Goal: Information Seeking & Learning: Learn about a topic

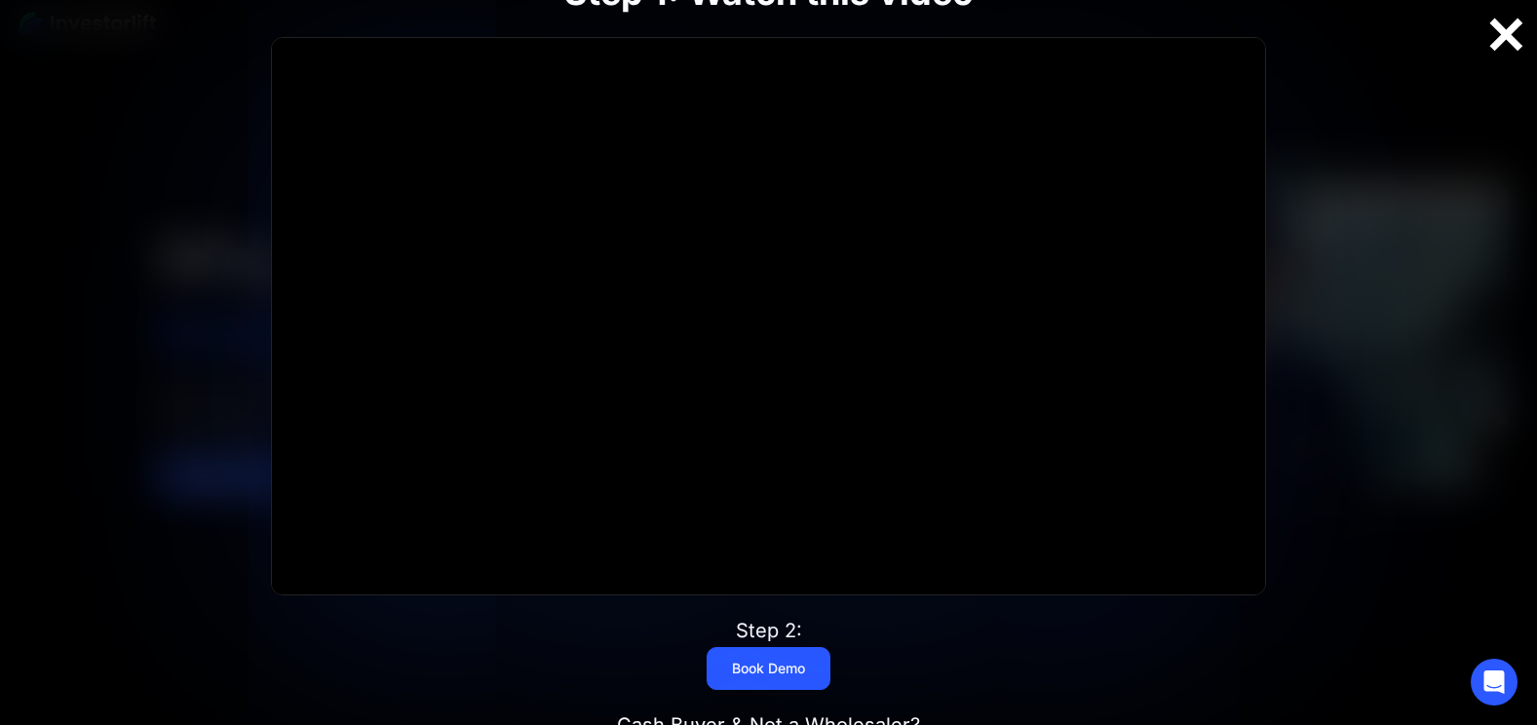
click at [1512, 43] on div at bounding box center [1506, 35] width 62 height 41
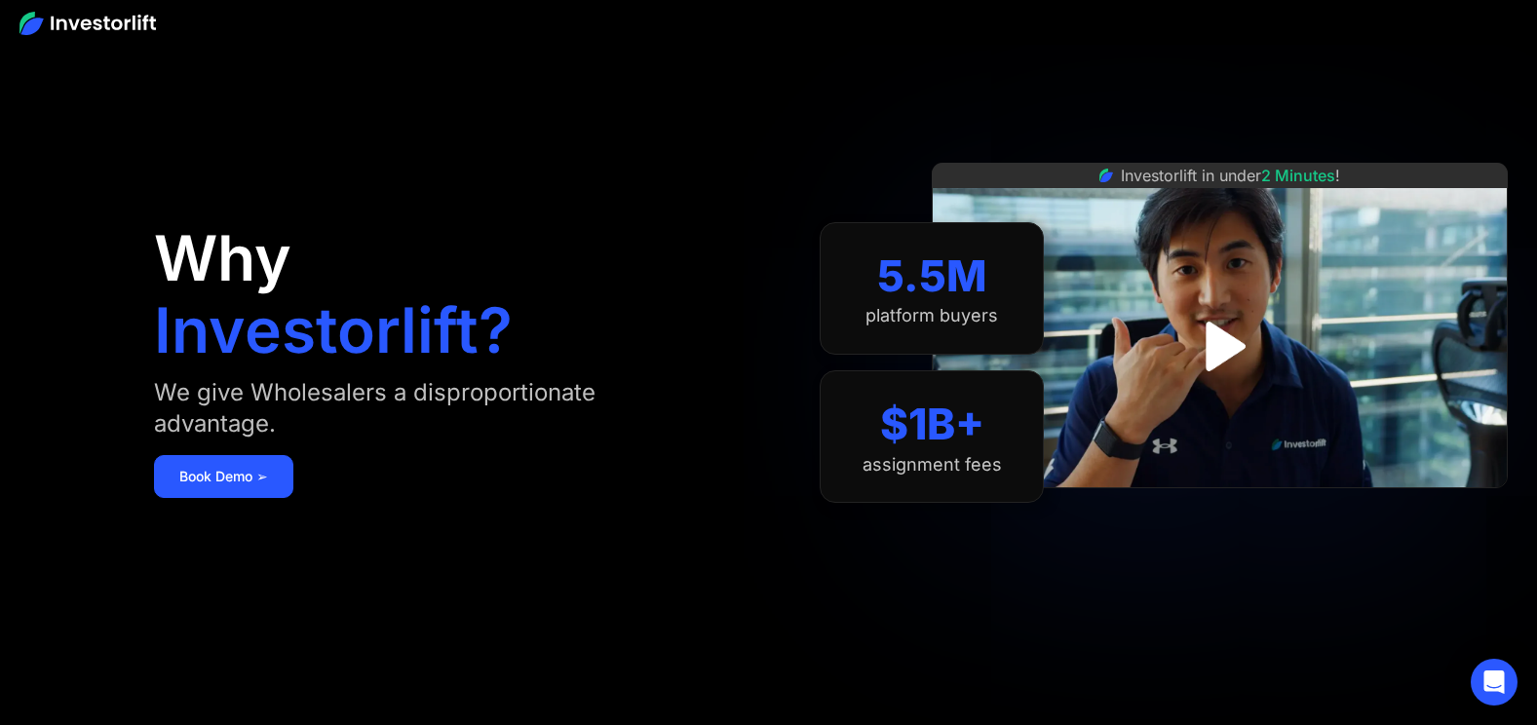
click at [1081, 296] on img at bounding box center [1220, 325] width 576 height 325
click at [1214, 333] on img "open lightbox" at bounding box center [1219, 347] width 135 height 135
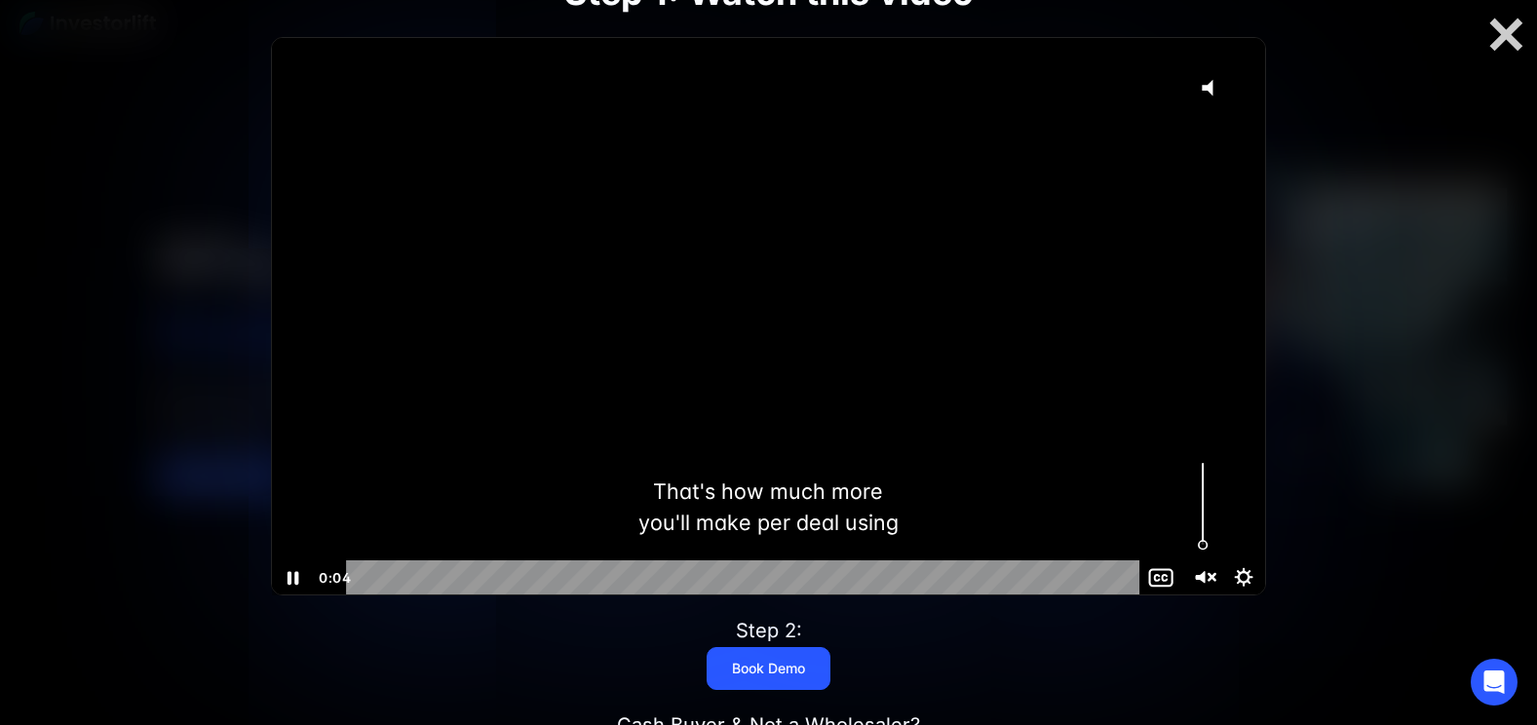
click at [1212, 584] on icon "Unmute" at bounding box center [1204, 579] width 50 height 42
drag, startPoint x: 383, startPoint y: 578, endPoint x: 320, endPoint y: 579, distance: 63.4
click at [320, 579] on div "0:00 0:00" at bounding box center [728, 578] width 828 height 35
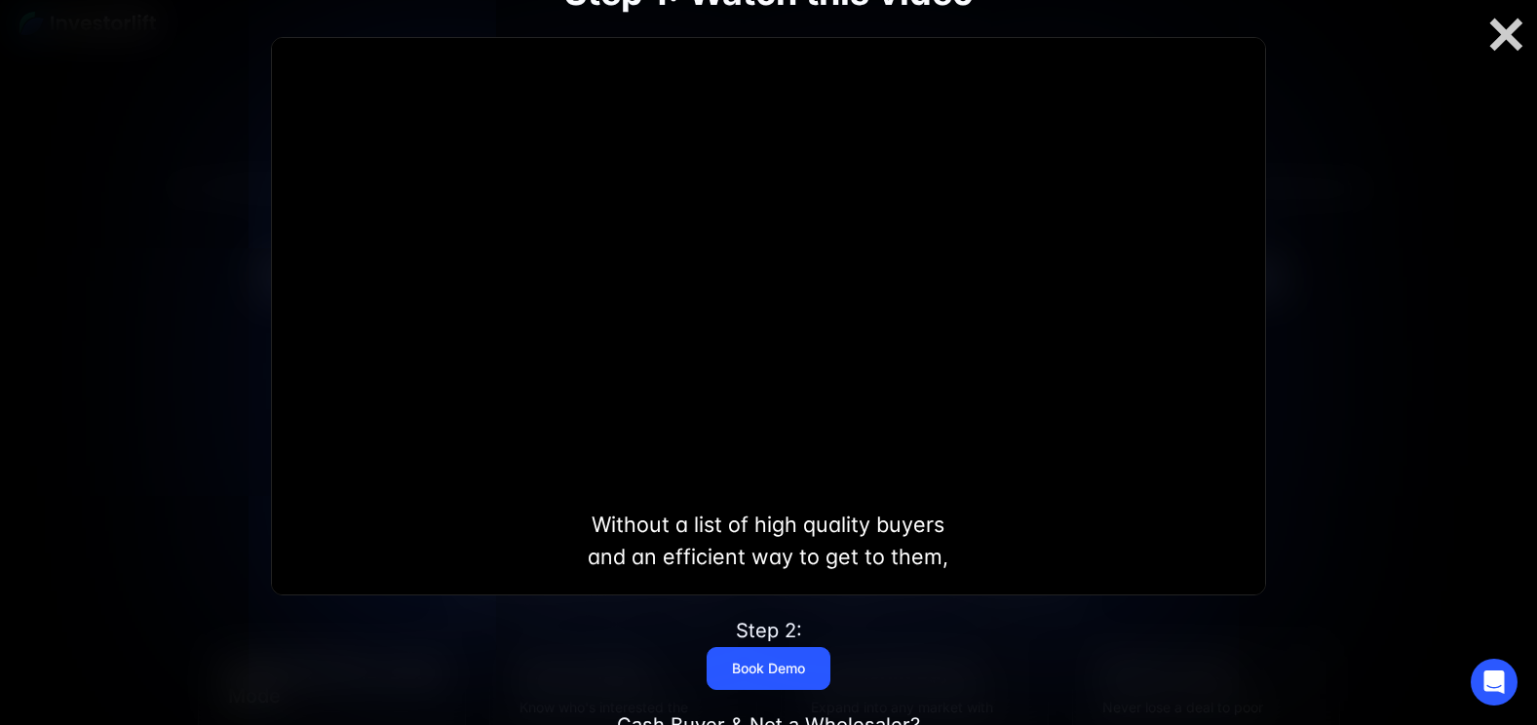
scroll to position [557, 0]
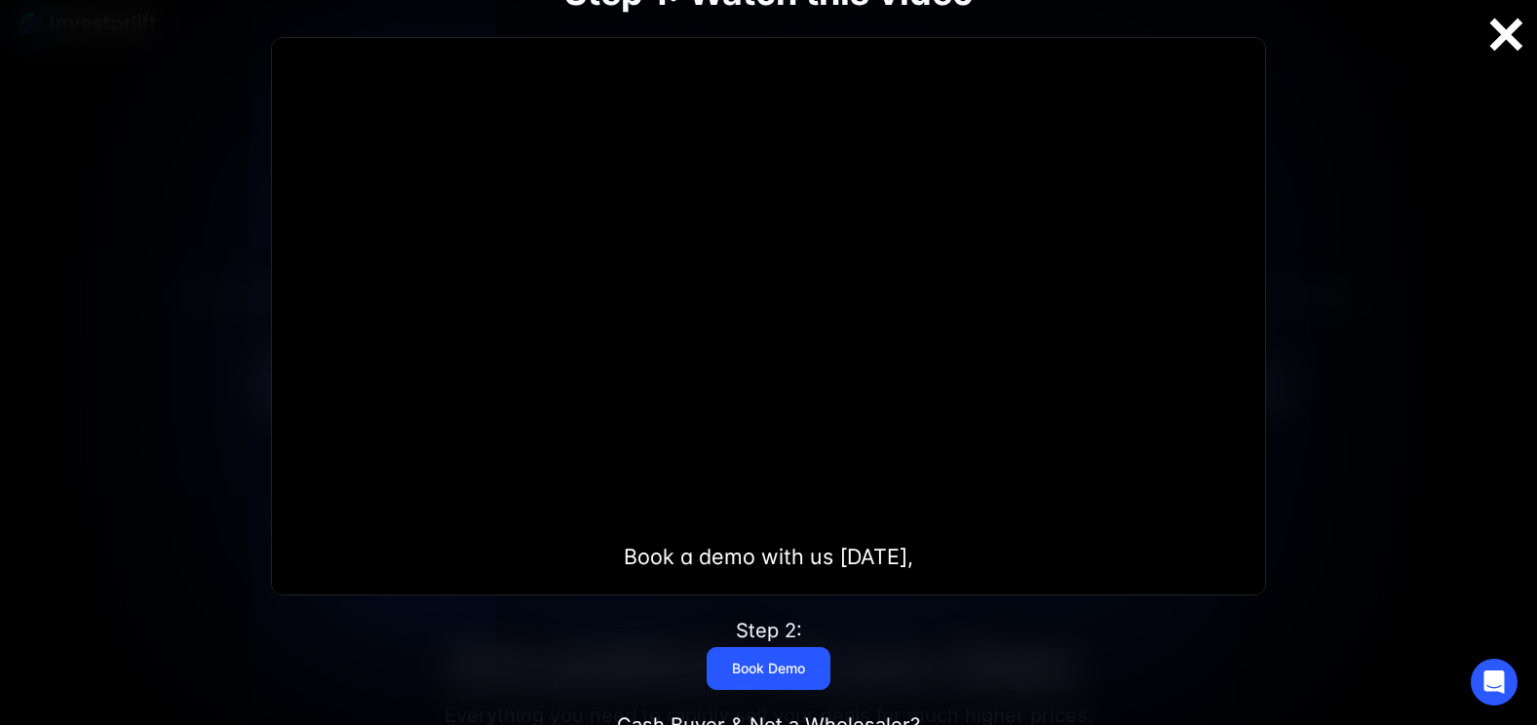
click at [1504, 40] on div at bounding box center [1506, 35] width 62 height 41
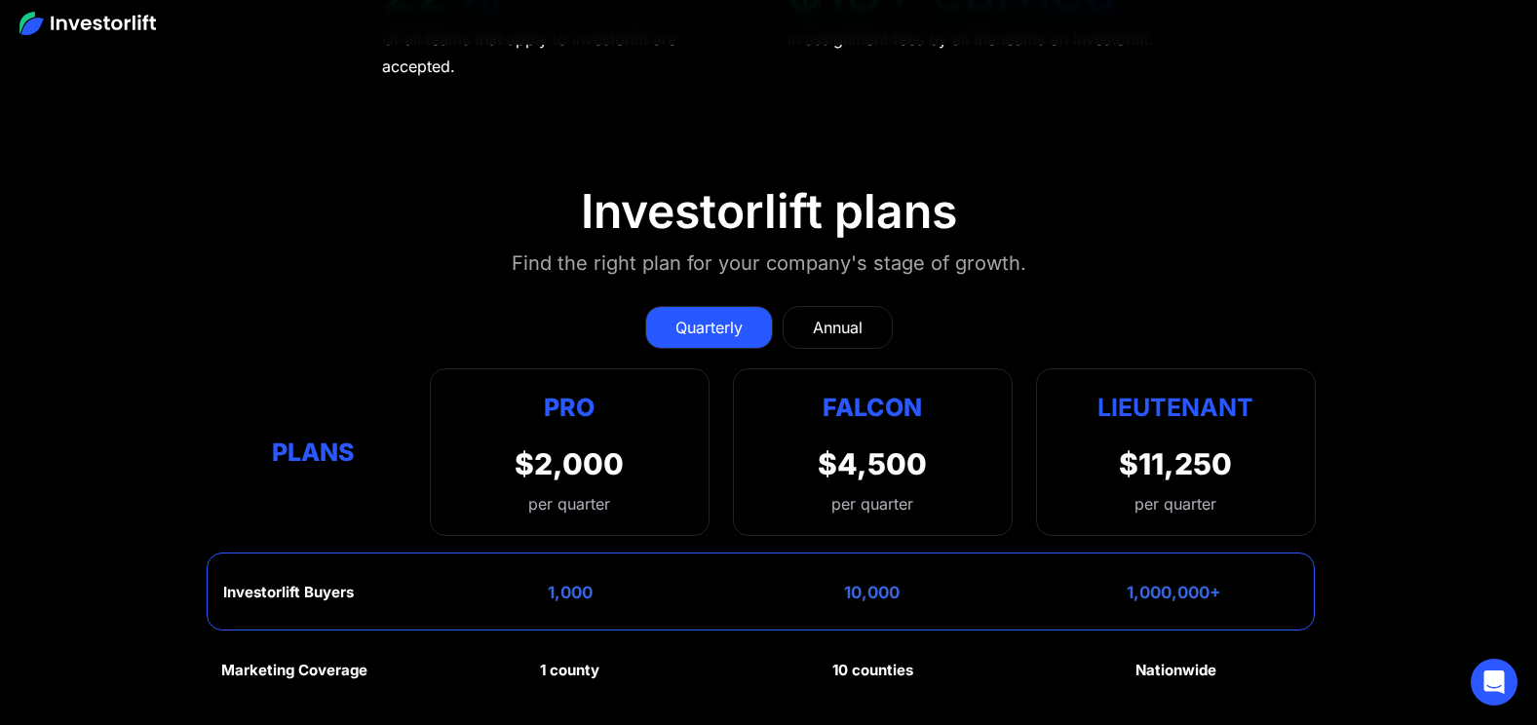
scroll to position [8676, 0]
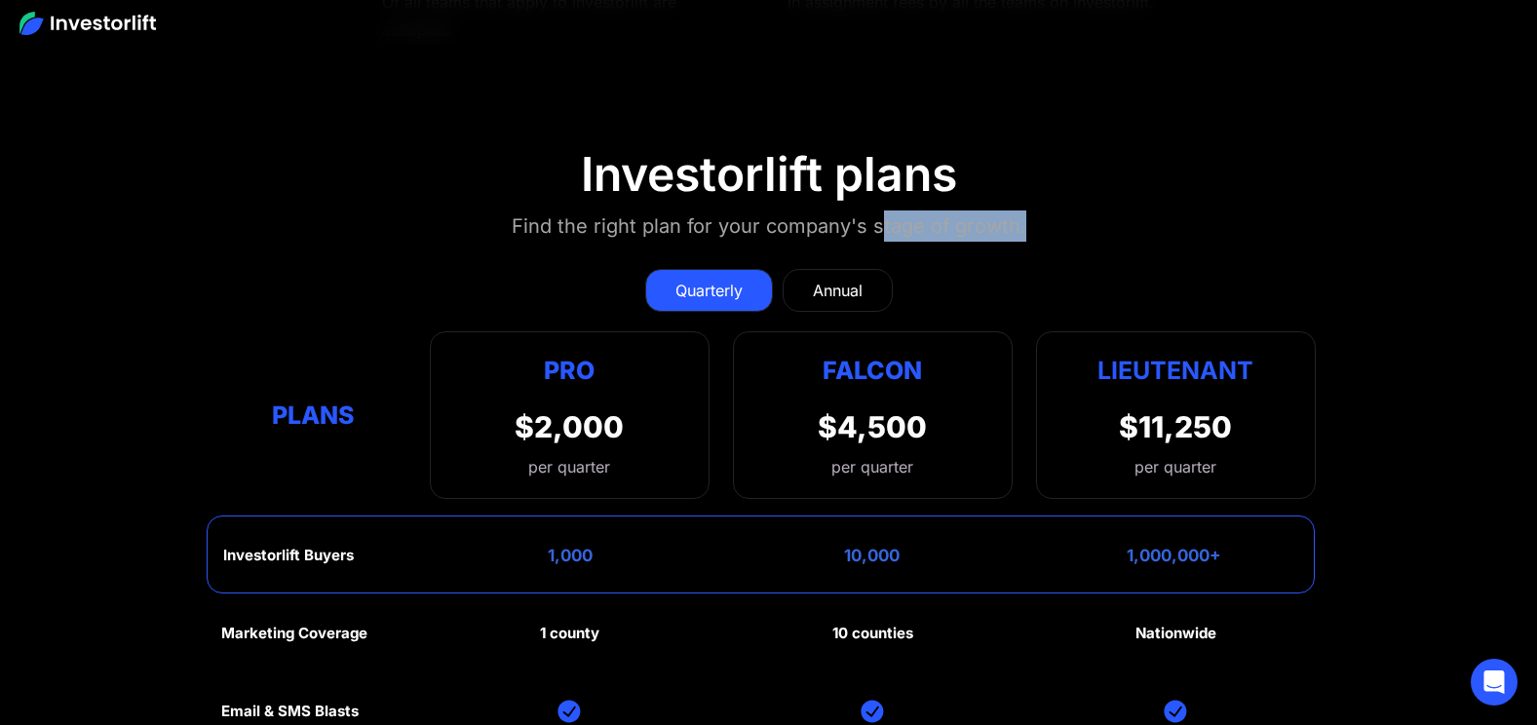
drag, startPoint x: 883, startPoint y: 225, endPoint x: 1042, endPoint y: 222, distance: 158.9
click at [1042, 222] on section "Investorlift plans Find the right plan for your company's stage of growth. Quar…" at bounding box center [768, 629] width 1537 height 1061
drag, startPoint x: 1047, startPoint y: 223, endPoint x: 1315, endPoint y: 275, distance: 273.0
click at [1315, 275] on div "Quarterly Annual" at bounding box center [768, 290] width 1095 height 43
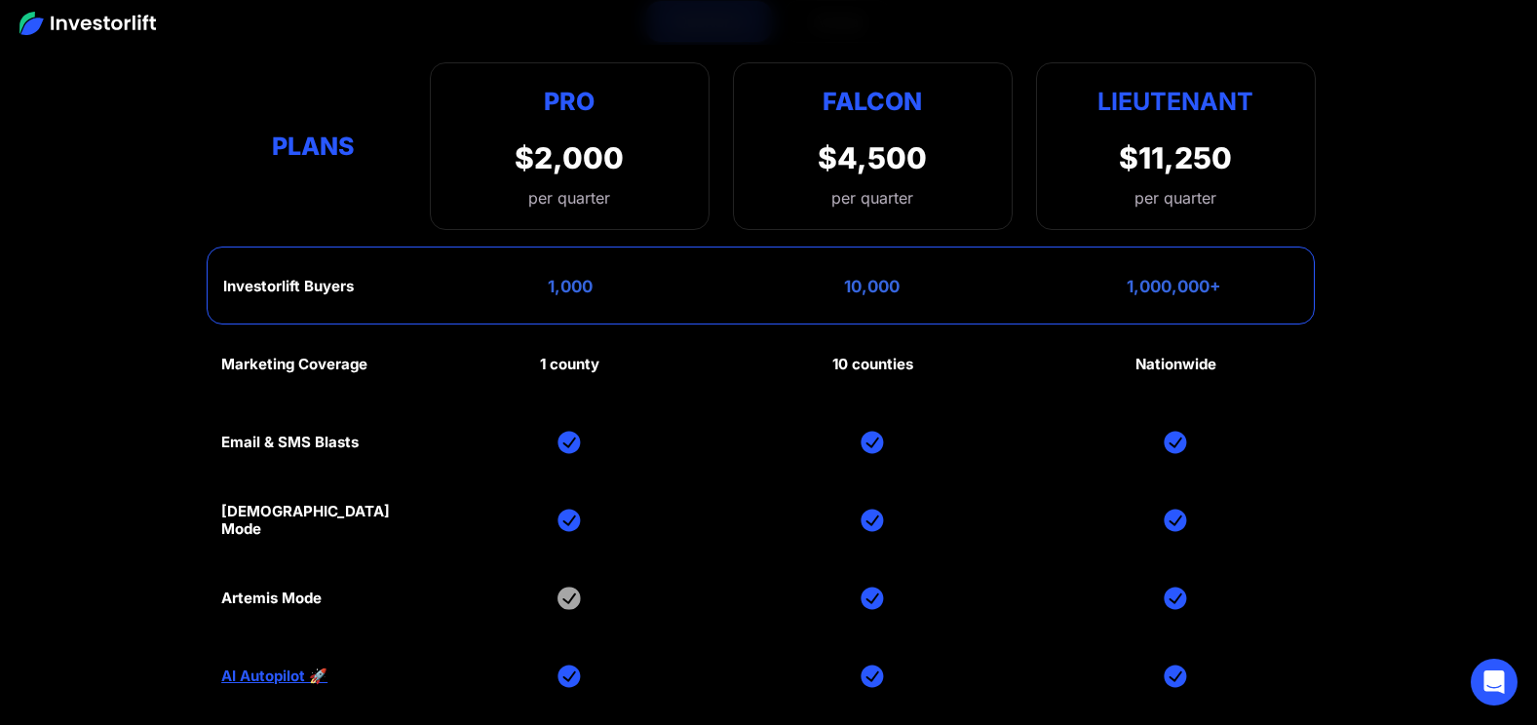
scroll to position [8568, 0]
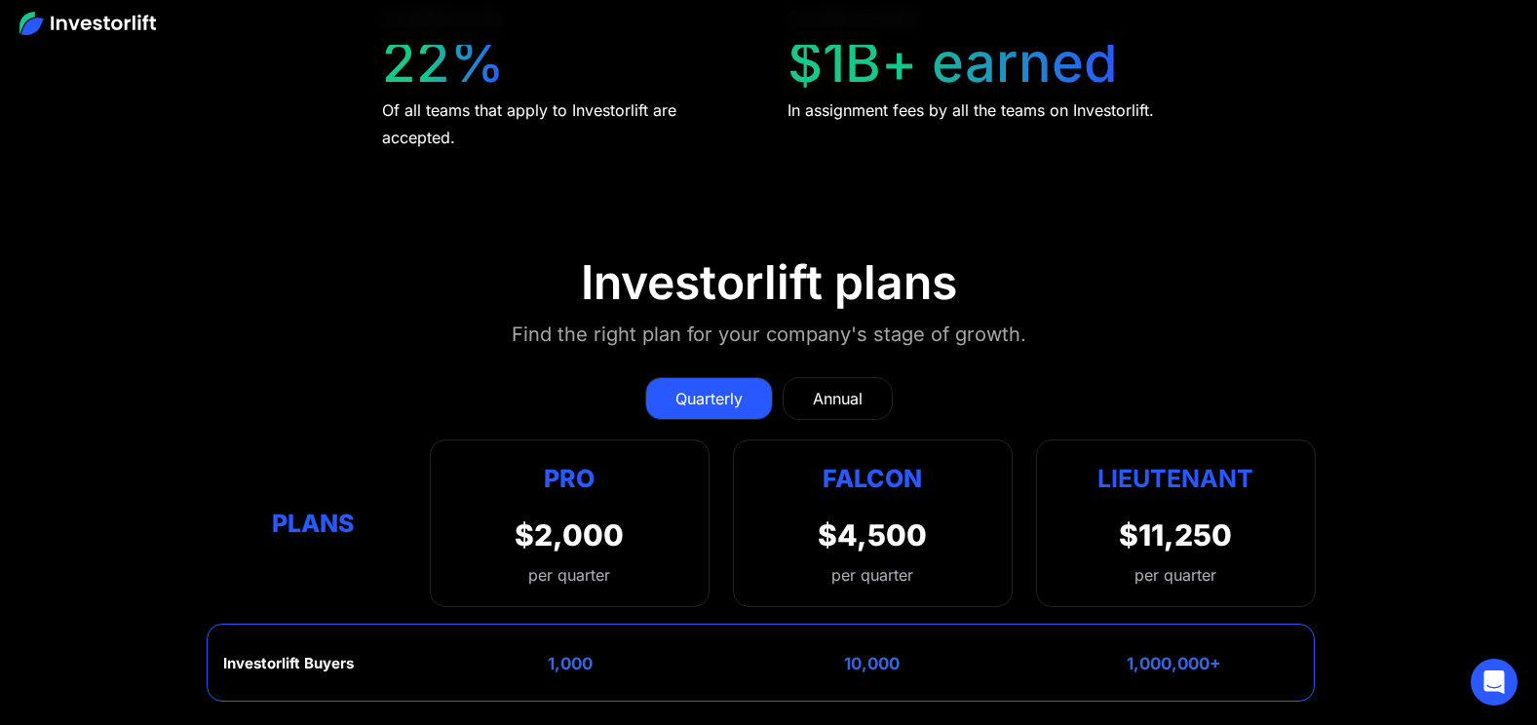
click at [871, 405] on link "Annual" at bounding box center [838, 398] width 110 height 43
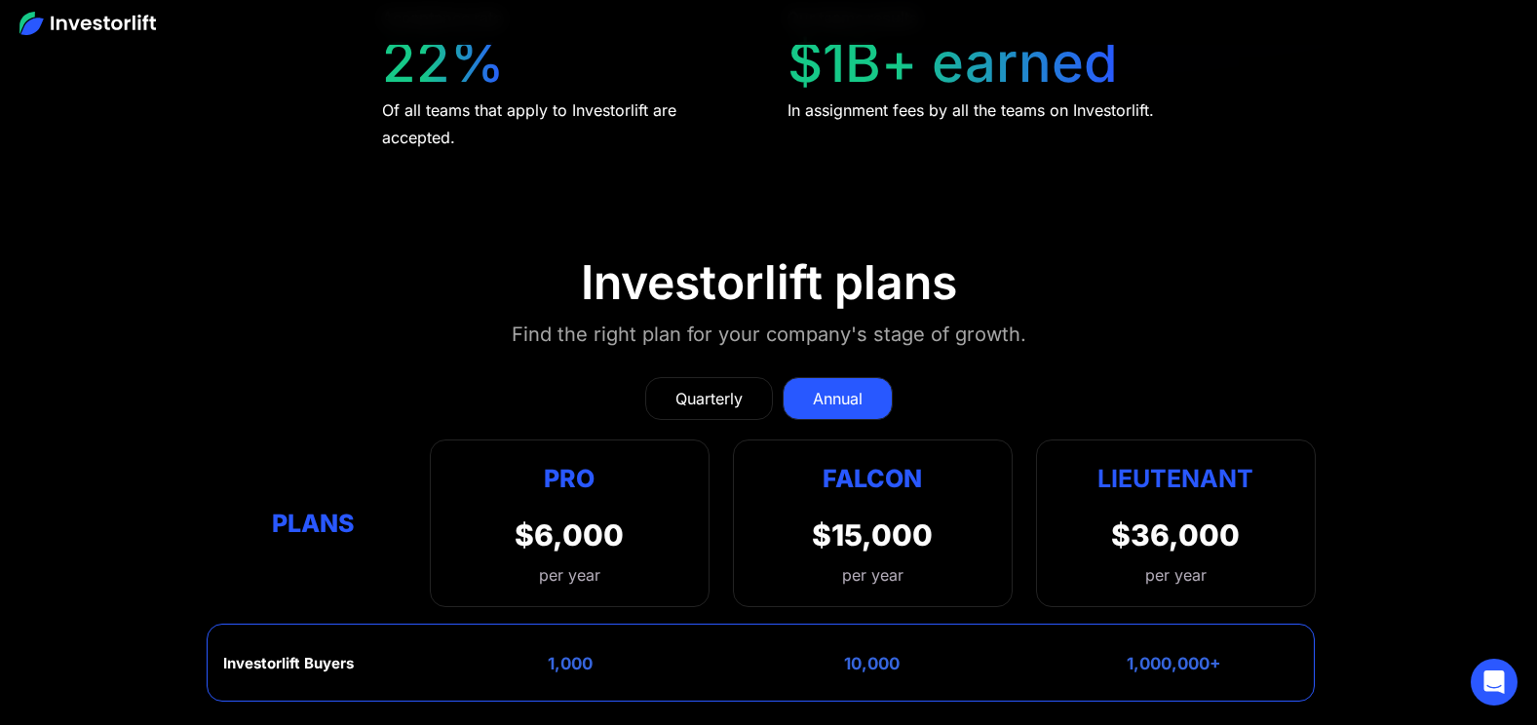
click at [723, 387] on div "Quarterly" at bounding box center [709, 398] width 67 height 23
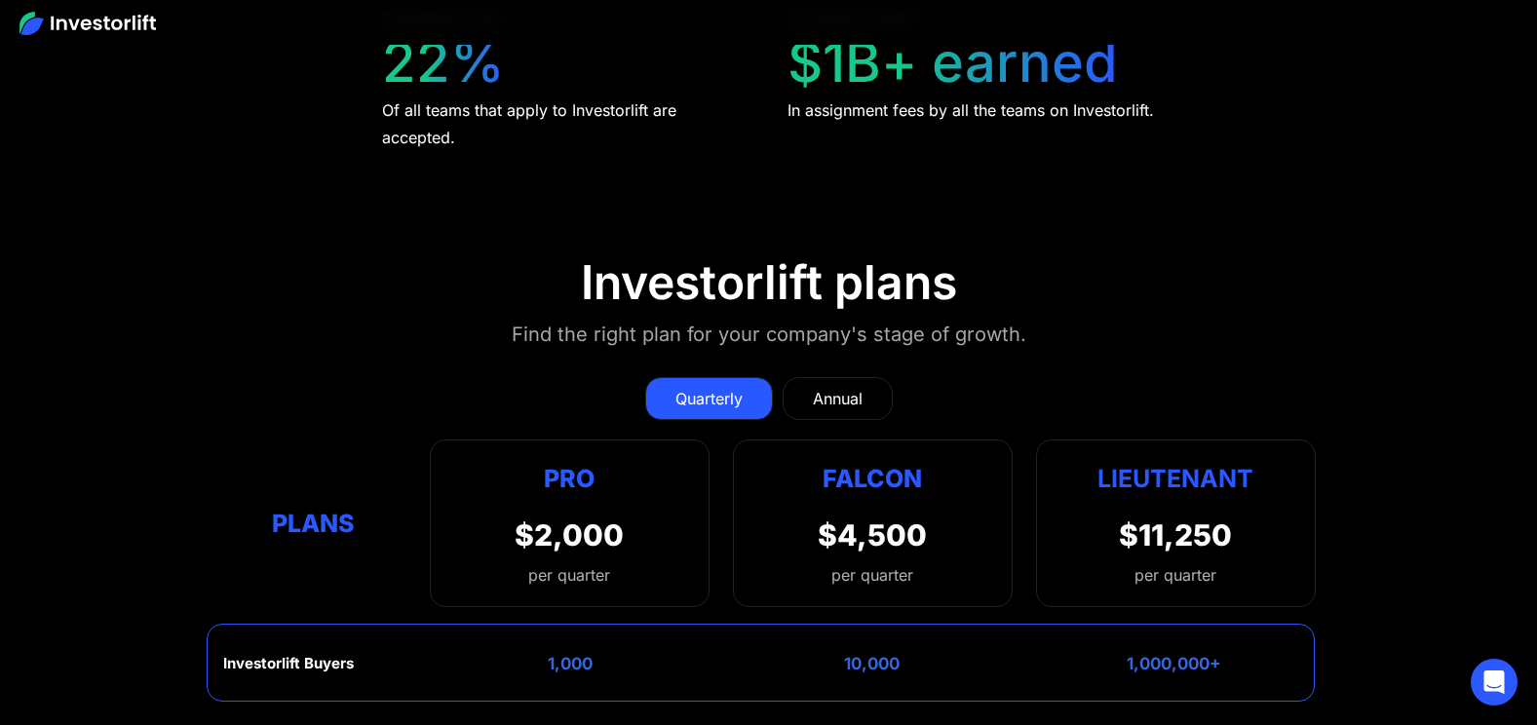
click at [830, 402] on div "Annual" at bounding box center [838, 398] width 50 height 23
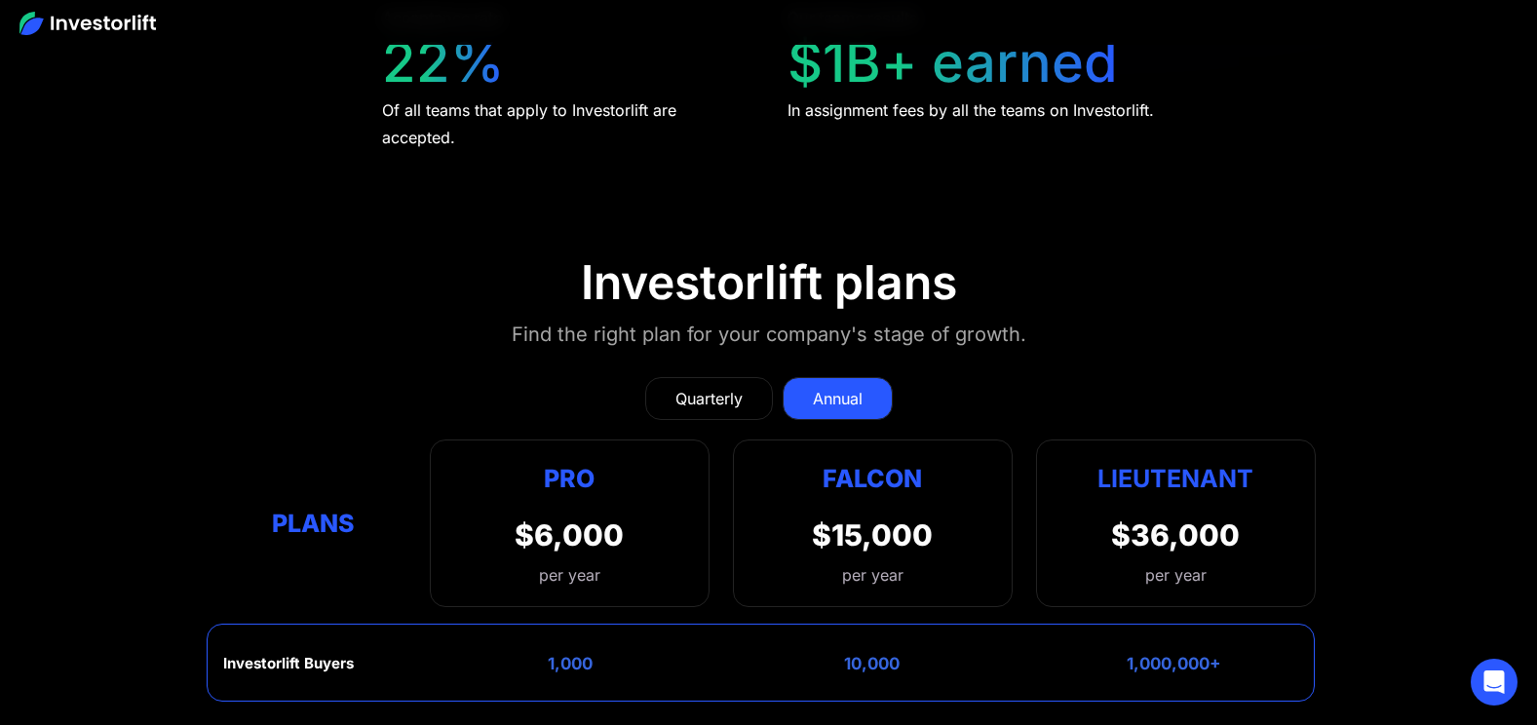
click at [716, 401] on div "Quarterly" at bounding box center [709, 398] width 67 height 23
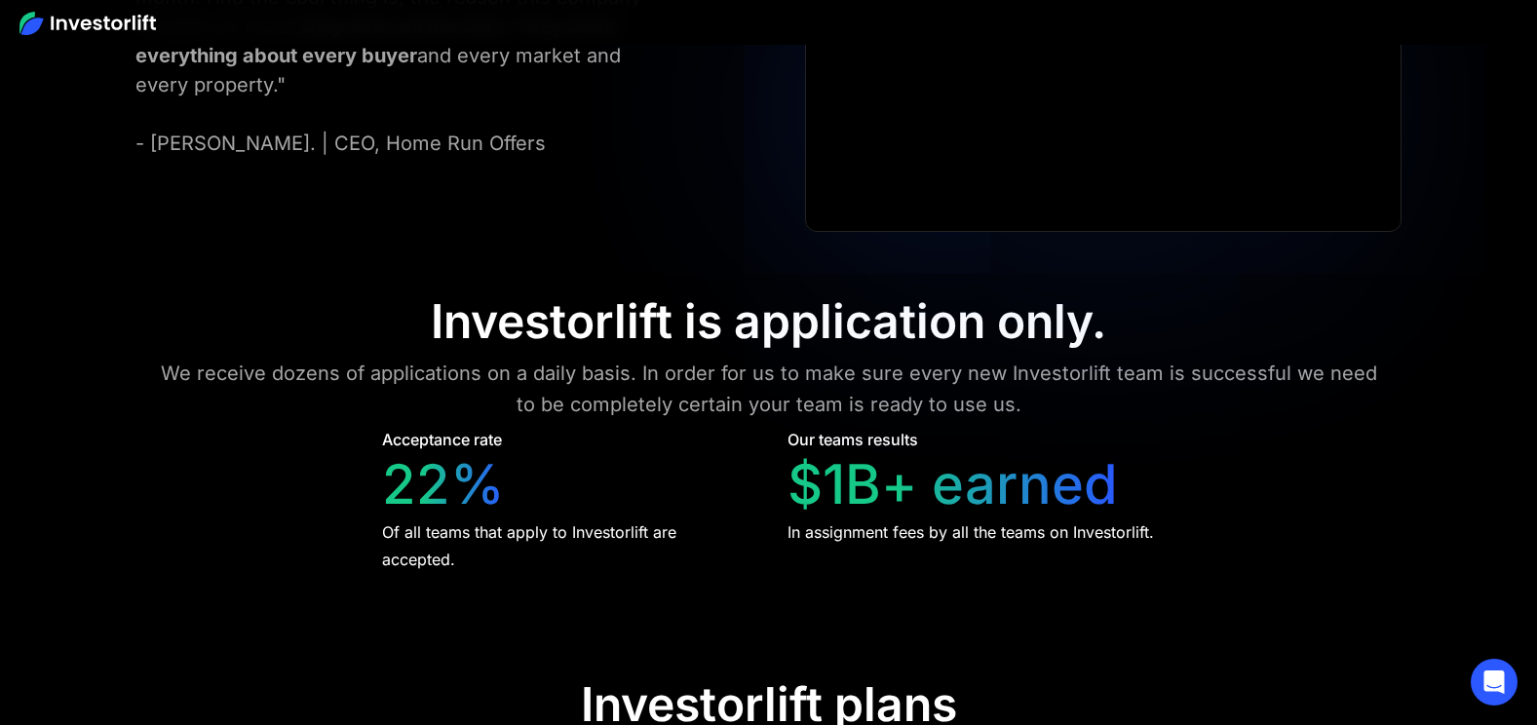
scroll to position [8178, 0]
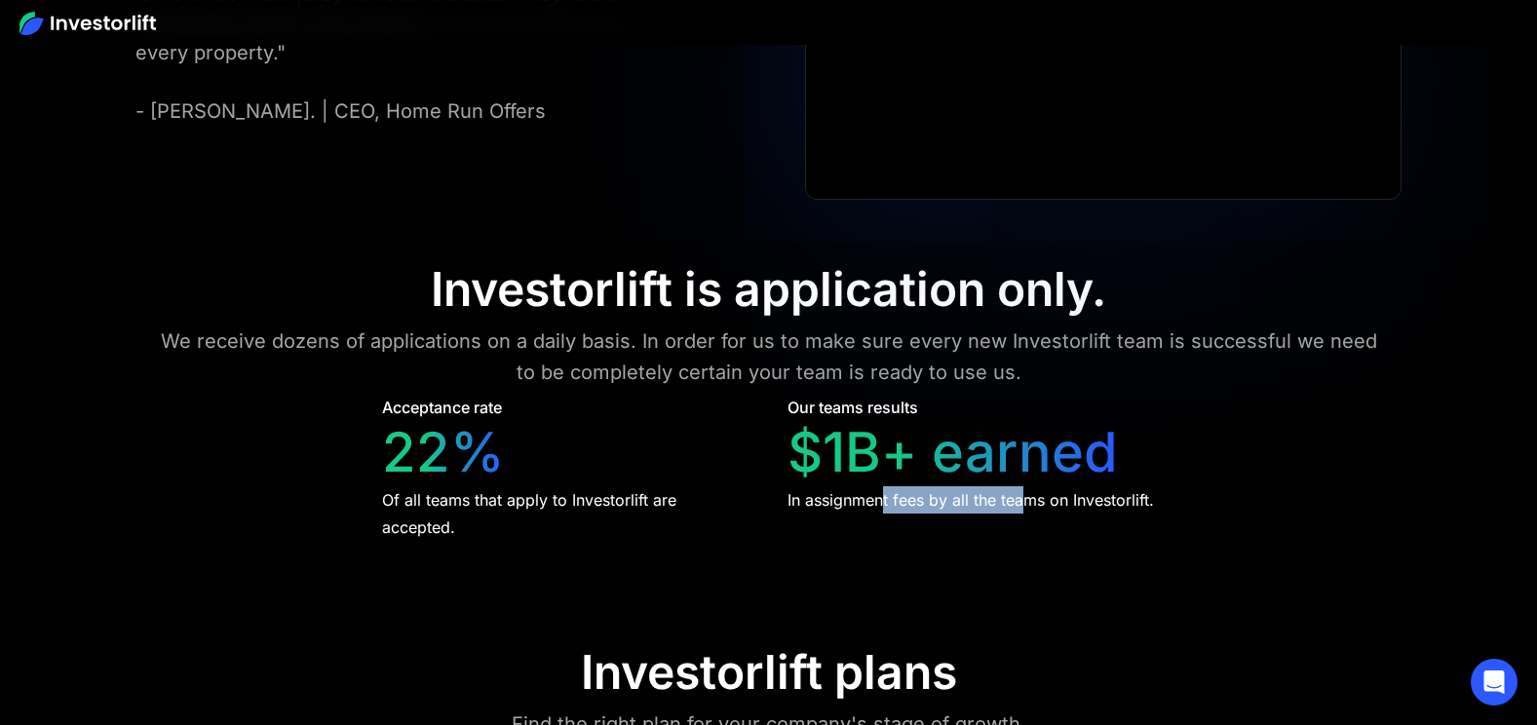
drag, startPoint x: 883, startPoint y: 502, endPoint x: 1028, endPoint y: 515, distance: 145.8
click at [1028, 515] on div "Acceptance rate 22% Of all teams that apply to Investorlift are accepted. Our t…" at bounding box center [769, 468] width 774 height 145
drag, startPoint x: 1029, startPoint y: 515, endPoint x: 1028, endPoint y: 563, distance: 48.8
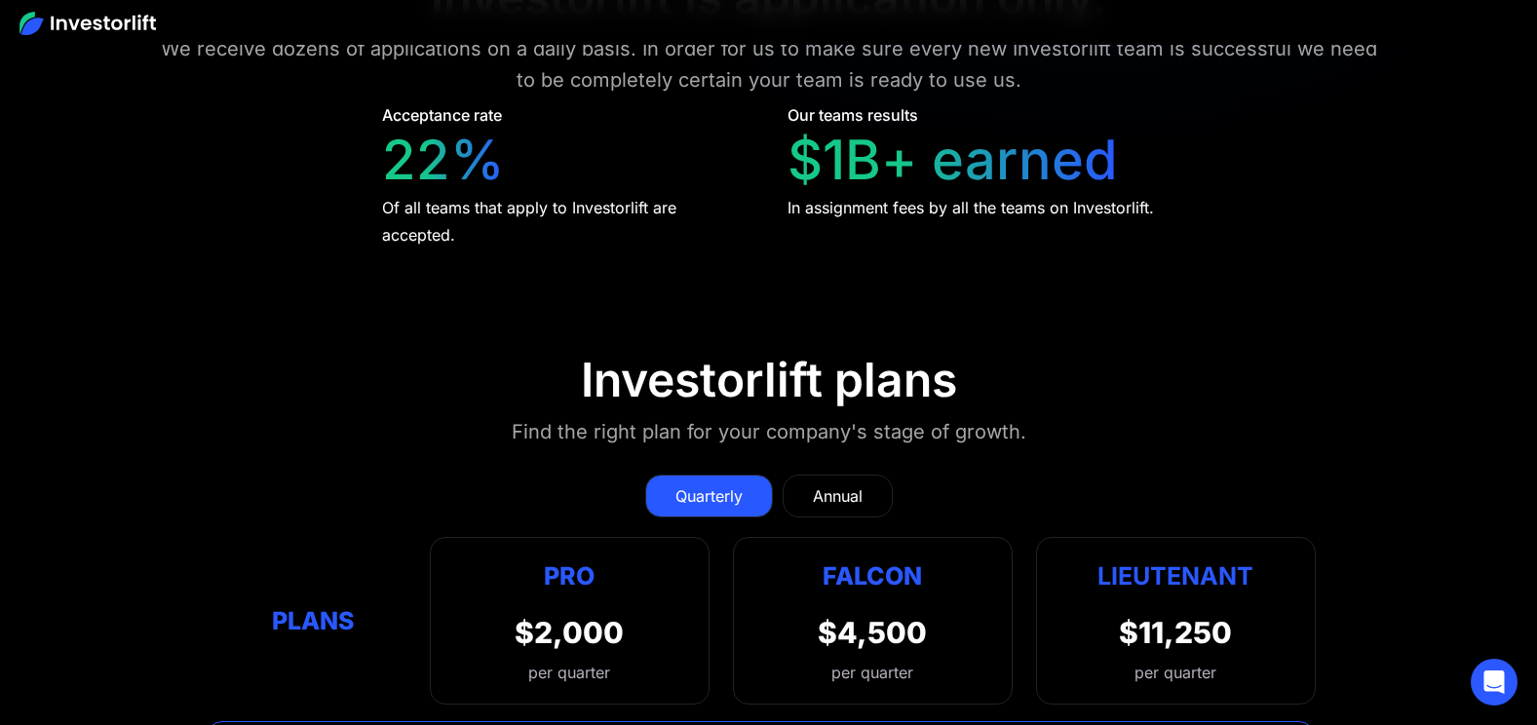
scroll to position [9153, 0]
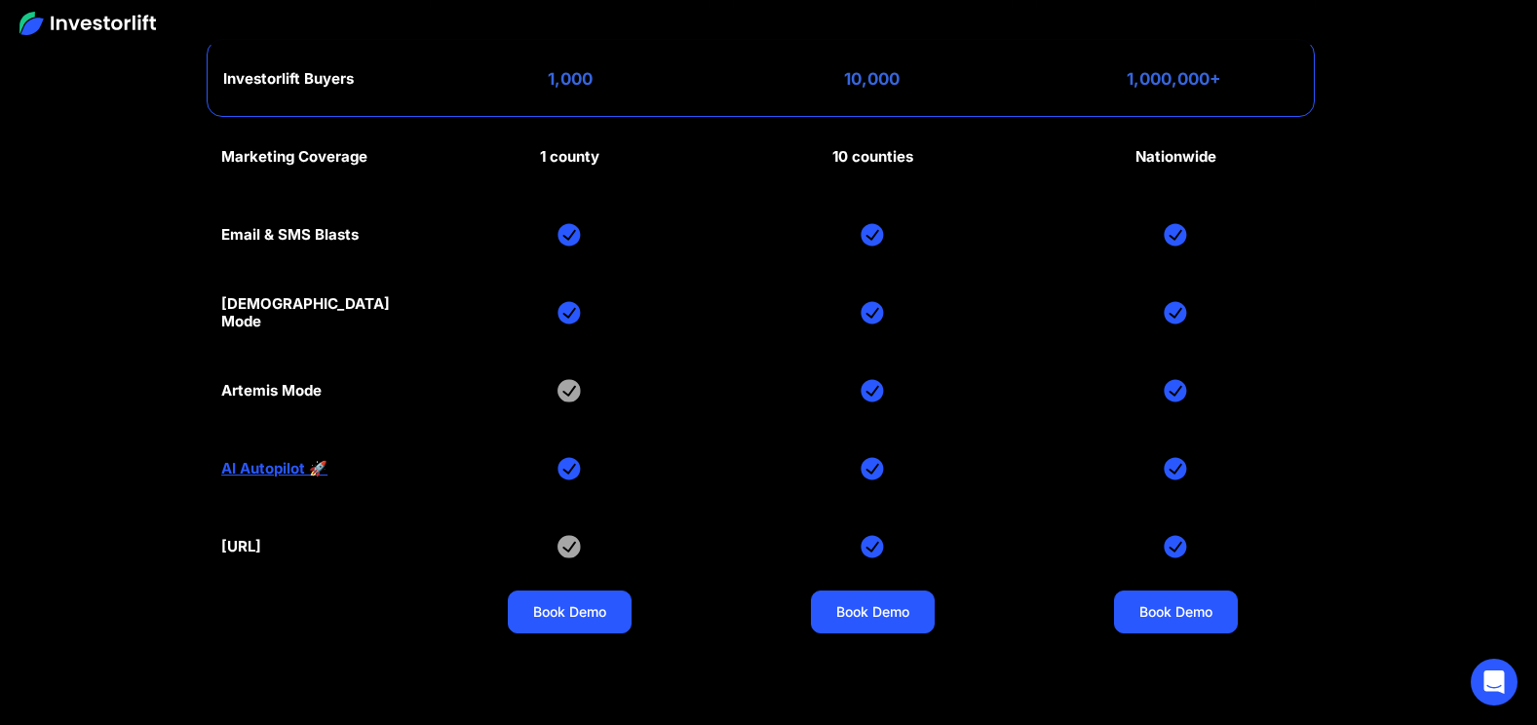
click at [1531, 351] on section "Investorlift plans Find the right plan for your company's stage of growth. Quar…" at bounding box center [768, 153] width 1537 height 1061
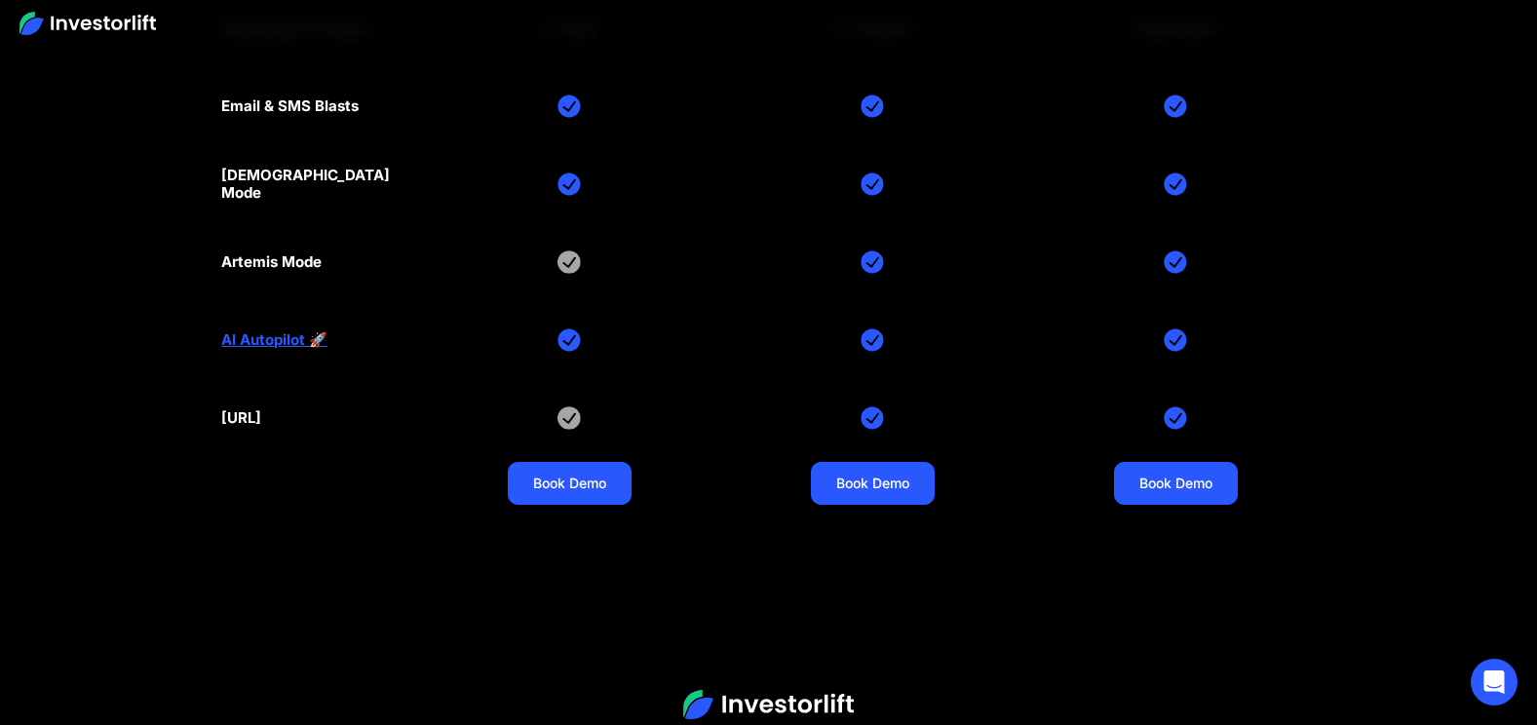
scroll to position [9416, 0]
